Goal: Communication & Community: Answer question/provide support

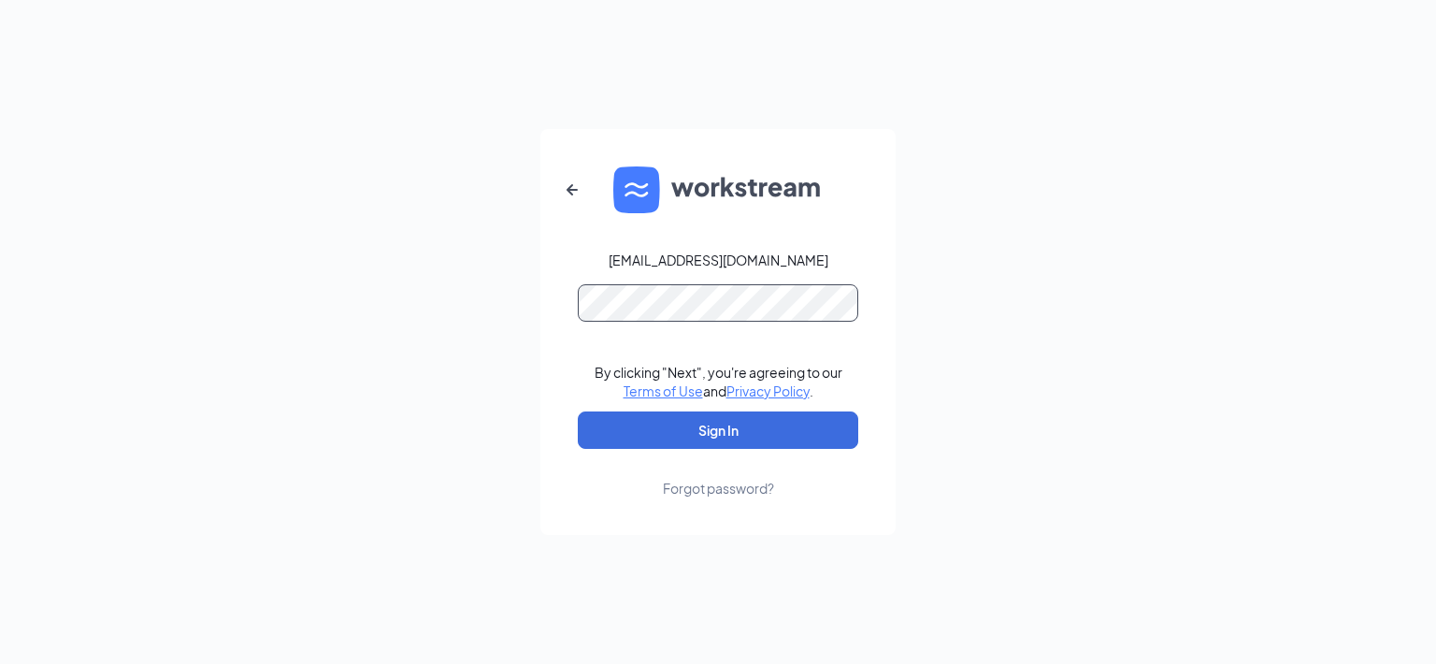
click at [578, 411] on button "Sign In" at bounding box center [718, 429] width 281 height 37
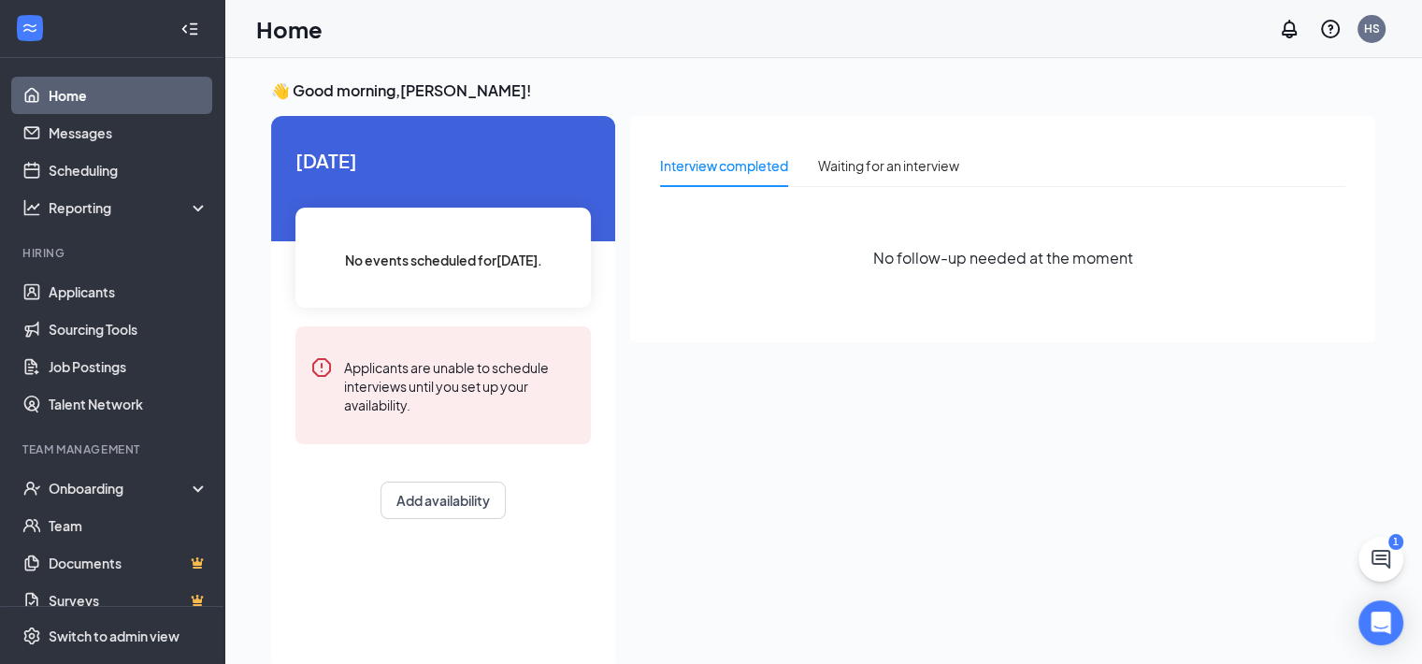
click at [49, 103] on link "Home" at bounding box center [129, 95] width 160 height 37
click at [49, 102] on link "Home" at bounding box center [129, 95] width 160 height 37
click at [90, 130] on link "Messages" at bounding box center [129, 132] width 160 height 37
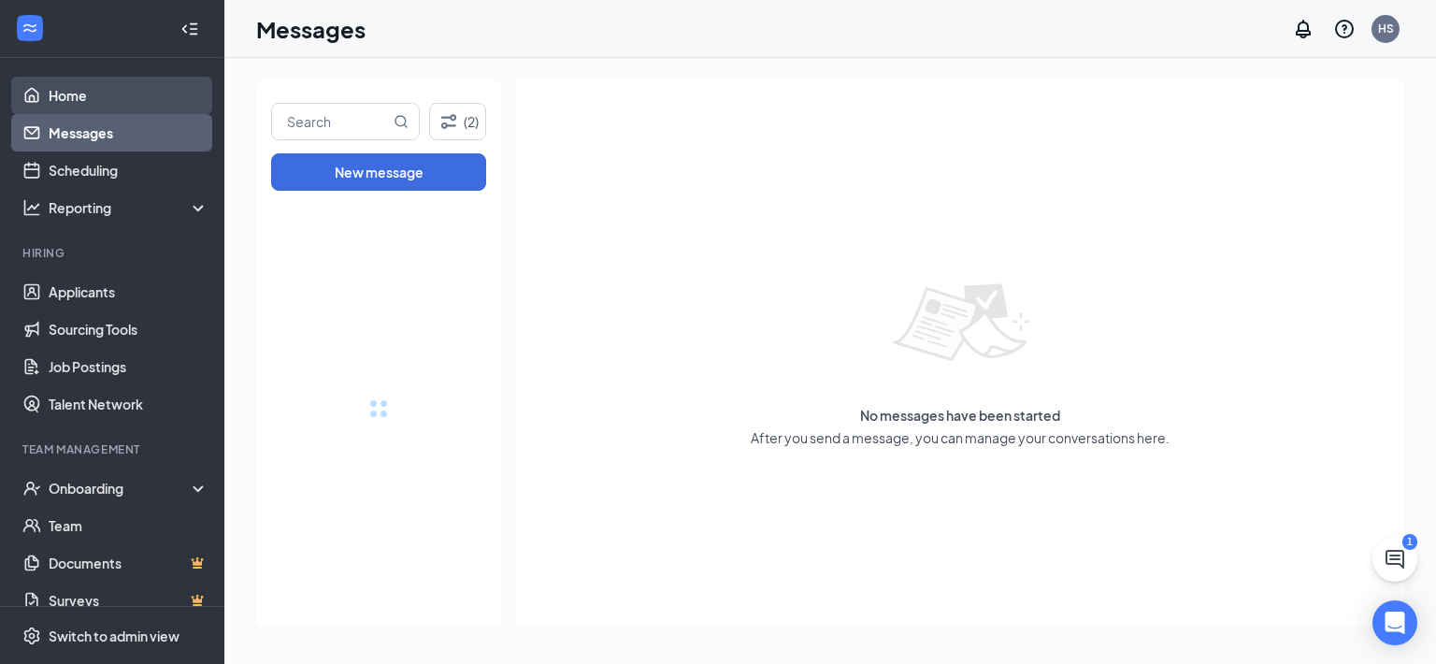
click at [94, 91] on link "Home" at bounding box center [129, 95] width 160 height 37
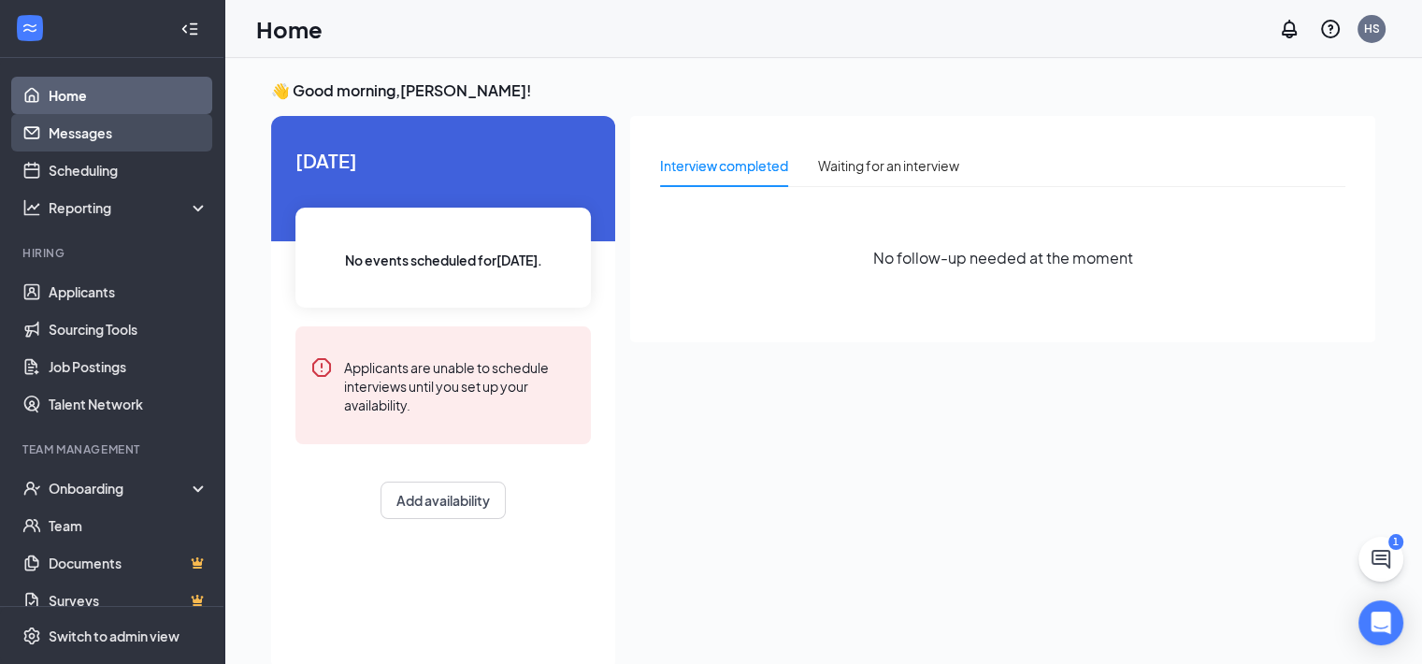
click at [82, 128] on link "Messages" at bounding box center [129, 132] width 160 height 37
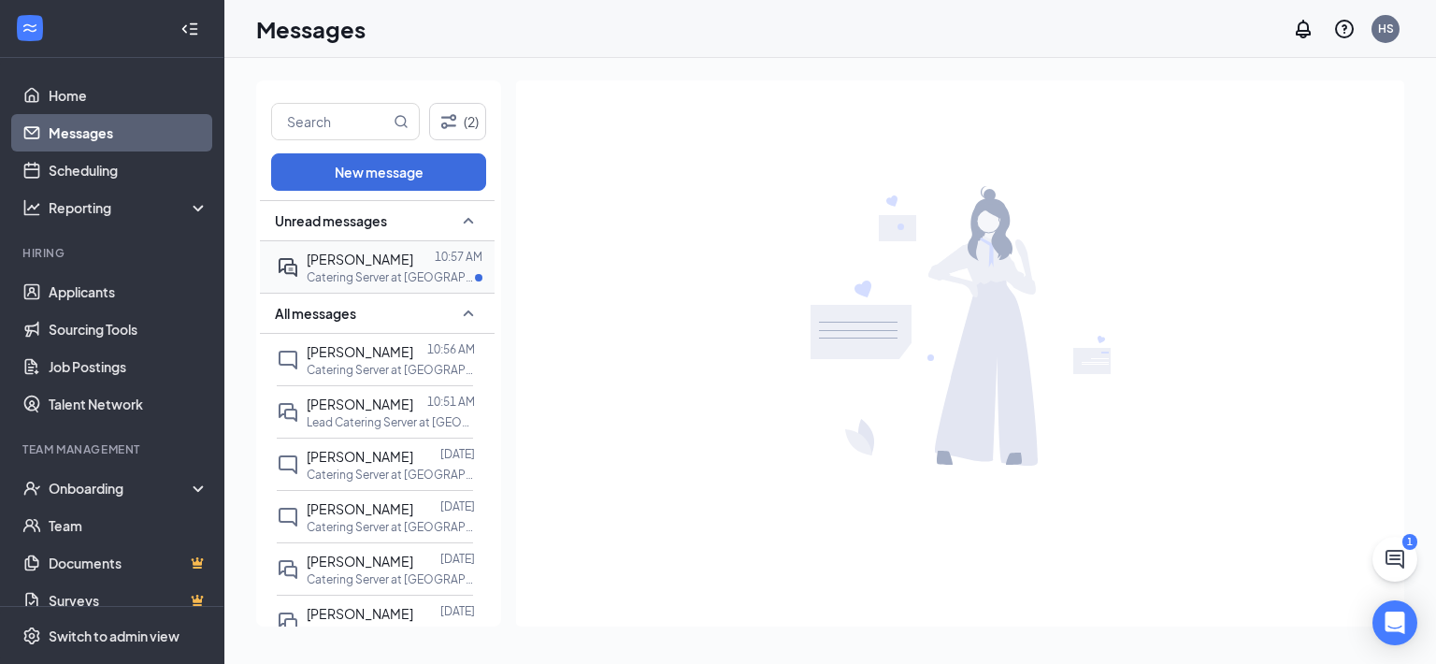
click at [374, 266] on span "[PERSON_NAME]" at bounding box center [360, 259] width 107 height 17
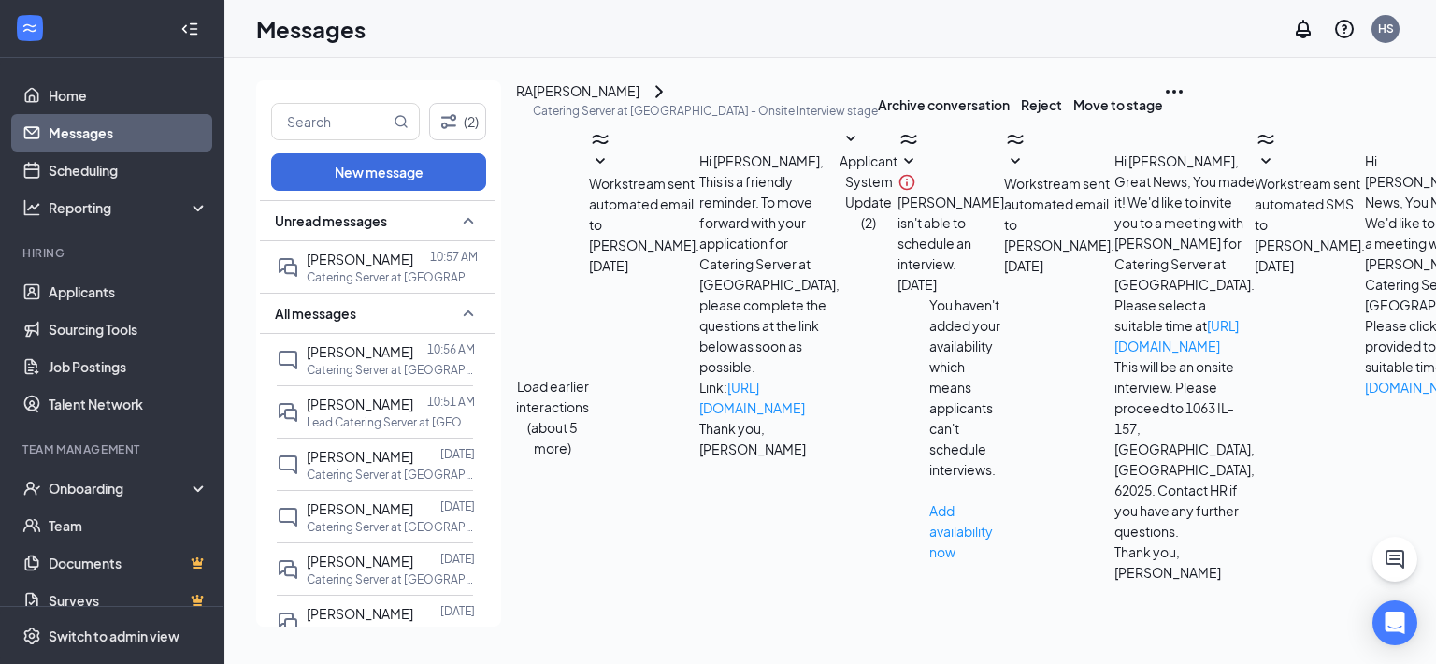
scroll to position [684, 0]
type textarea "Good deal! Can you come in [DATE] at 10am to go over all details and fill out t…"
